Goal: Task Accomplishment & Management: Use online tool/utility

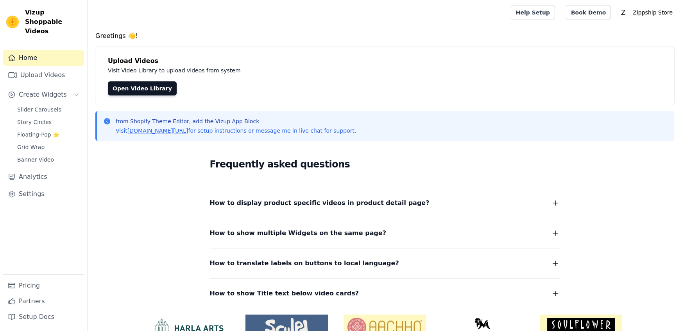
scroll to position [41, 0]
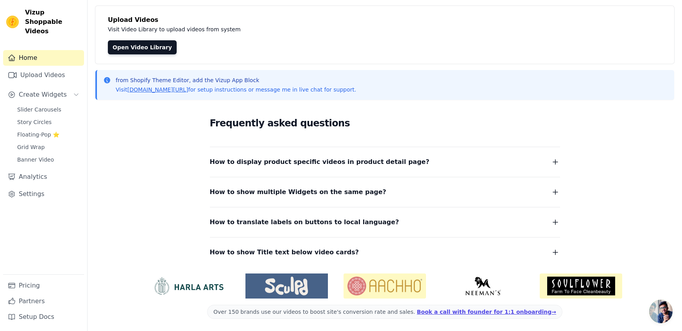
click at [290, 163] on span "How to display product specific videos in product detail page?" at bounding box center [320, 161] width 220 height 11
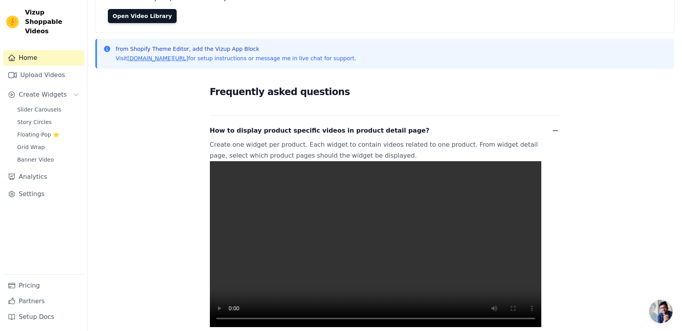
scroll to position [74, 0]
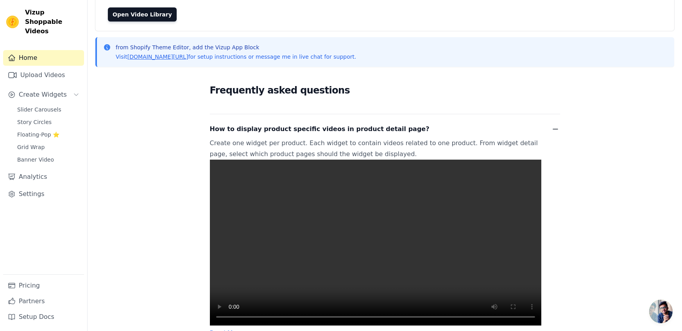
click at [335, 260] on video at bounding box center [375, 242] width 331 height 166
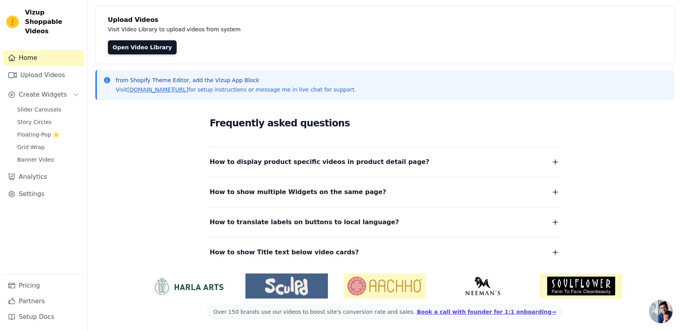
click at [335, 260] on div "Frequently asked questions How to display product specific videos in product de…" at bounding box center [385, 186] width 500 height 161
click at [303, 167] on span "How to display product specific videos in product detail page?" at bounding box center [320, 161] width 220 height 11
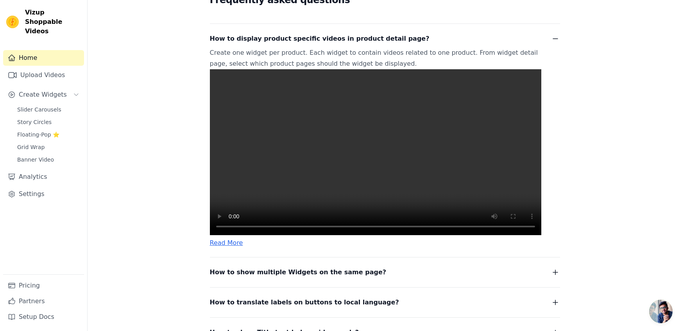
scroll to position [165, 0]
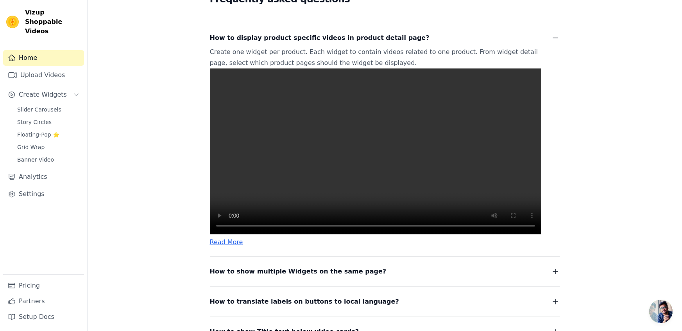
click at [218, 241] on link "Read More" at bounding box center [226, 241] width 33 height 7
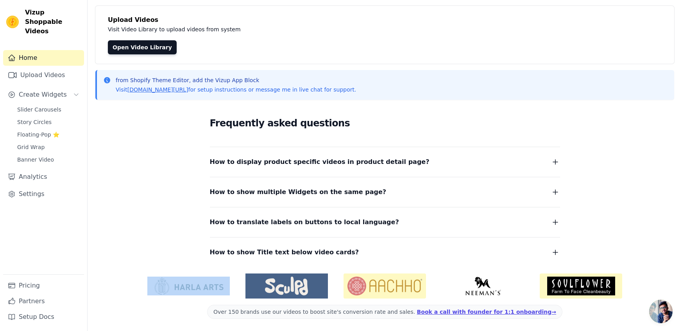
scroll to position [0, 0]
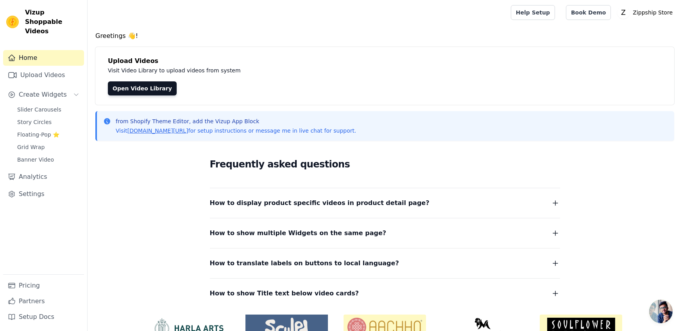
scroll to position [41, 0]
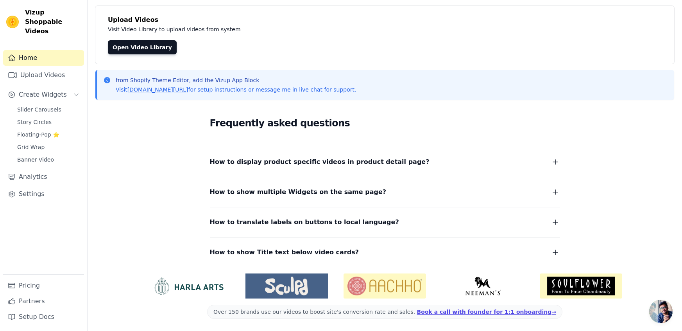
click at [257, 159] on span "How to display product specific videos in product detail page?" at bounding box center [320, 161] width 220 height 11
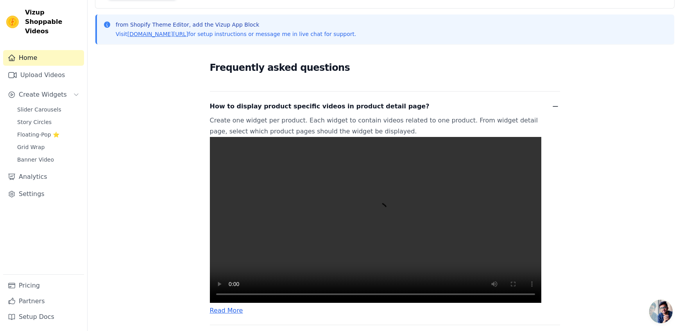
scroll to position [99, 0]
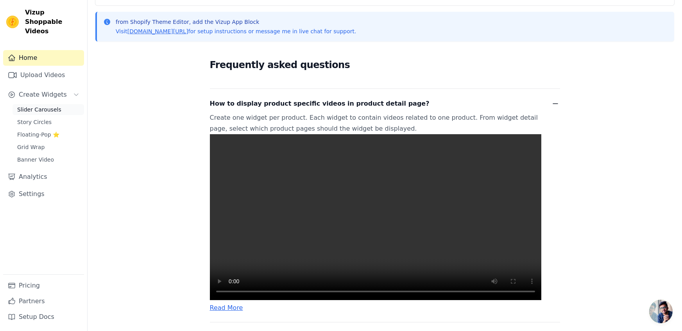
click at [54, 106] on span "Slider Carousels" at bounding box center [39, 110] width 44 height 8
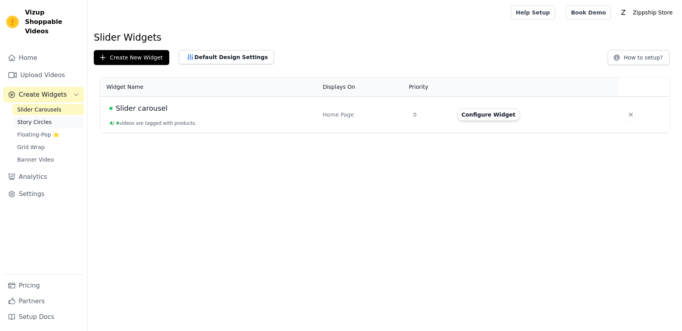
click at [43, 118] on span "Story Circles" at bounding box center [34, 122] width 34 height 8
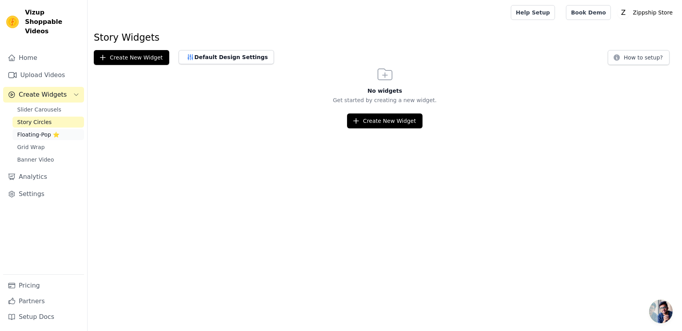
click at [40, 131] on span "Floating-Pop ⭐" at bounding box center [38, 135] width 42 height 8
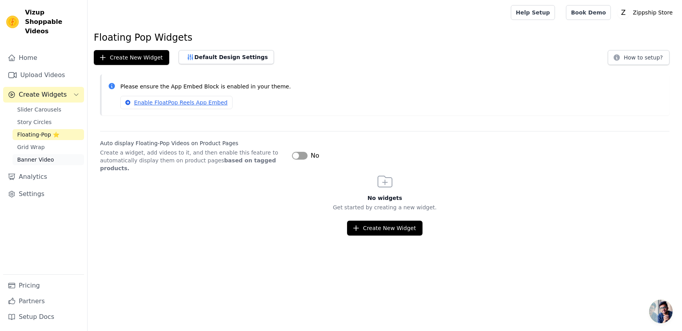
click at [40, 156] on span "Banner Video" at bounding box center [35, 160] width 37 height 8
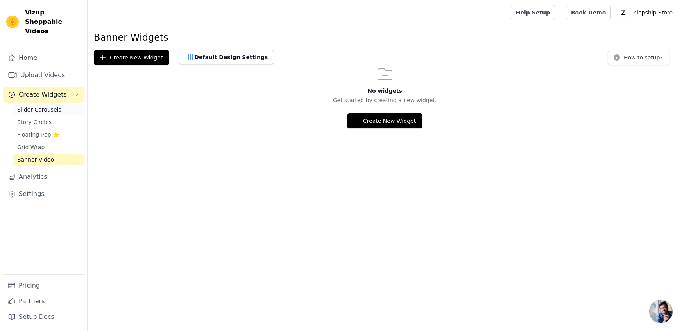
click at [39, 106] on span "Slider Carousels" at bounding box center [39, 110] width 44 height 8
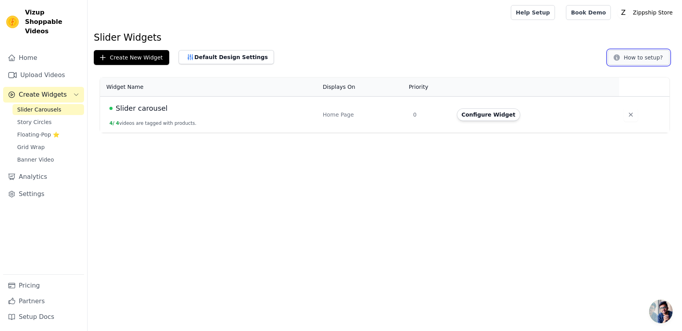
click at [643, 59] on button "How to setup?" at bounding box center [639, 57] width 62 height 15
drag, startPoint x: 166, startPoint y: 107, endPoint x: 110, endPoint y: 100, distance: 57.1
click at [110, 100] on td "Slider carousel 4 / 4 videos are tagged with products." at bounding box center [209, 115] width 218 height 36
copy span "Slider carousel"
click at [469, 119] on button "Configure Widget" at bounding box center [488, 114] width 63 height 13
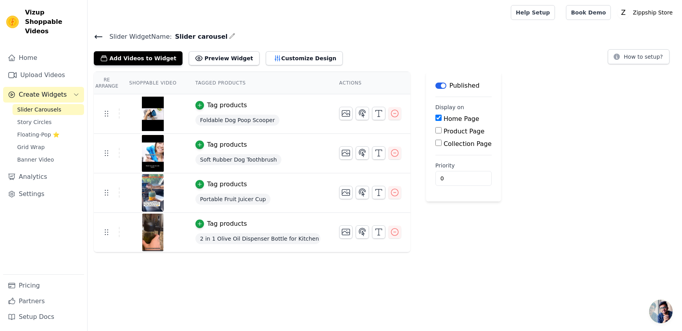
click at [435, 132] on input "Product Page" at bounding box center [438, 130] width 6 height 6
checkbox input "true"
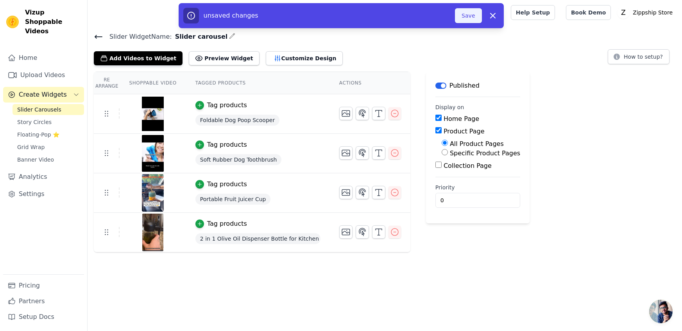
click at [467, 19] on button "Save" at bounding box center [468, 15] width 27 height 15
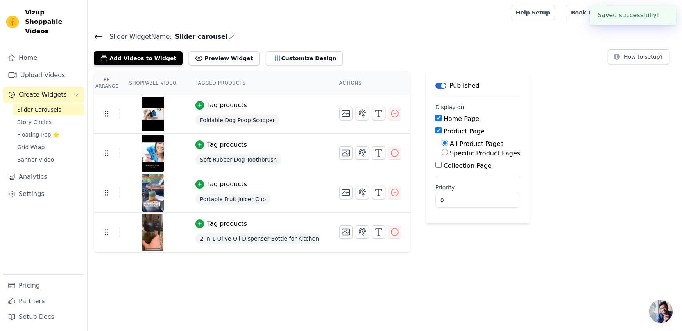
click at [96, 32] on icon at bounding box center [98, 36] width 9 height 9
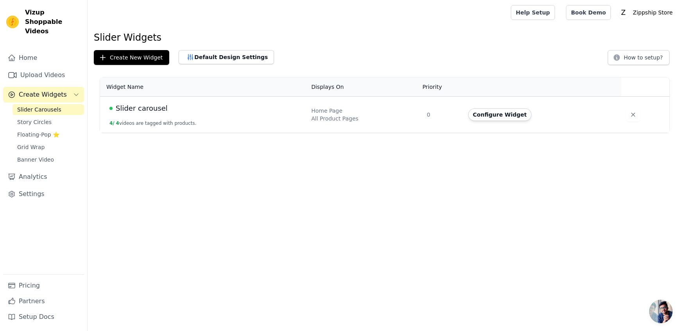
click at [172, 112] on div "Slider carousel" at bounding box center [205, 108] width 192 height 11
click at [135, 113] on span "Slider carousel" at bounding box center [142, 108] width 52 height 11
